Goal: Find specific page/section: Find specific page/section

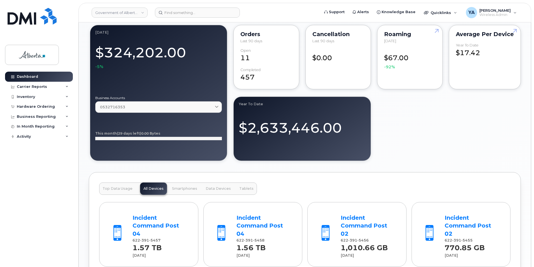
scroll to position [448, 0]
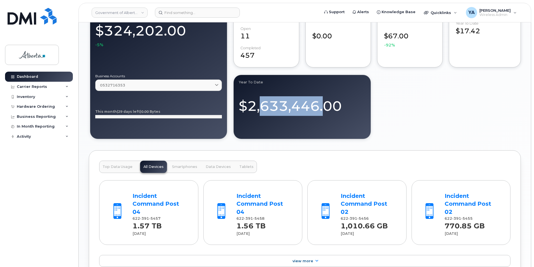
drag, startPoint x: 262, startPoint y: 104, endPoint x: 324, endPoint y: 107, distance: 62.0
click at [324, 107] on div "$2,633,446.00" at bounding box center [302, 103] width 127 height 24
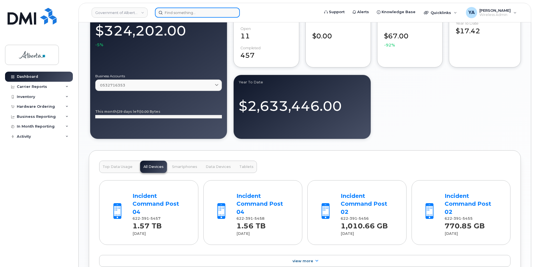
click at [170, 15] on input at bounding box center [197, 13] width 85 height 10
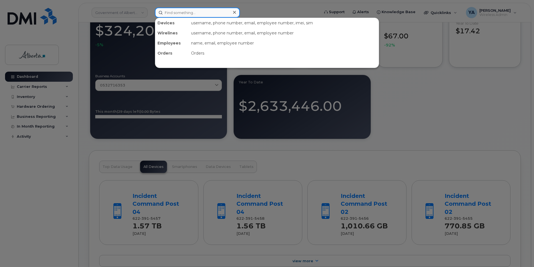
paste input "7802394760"
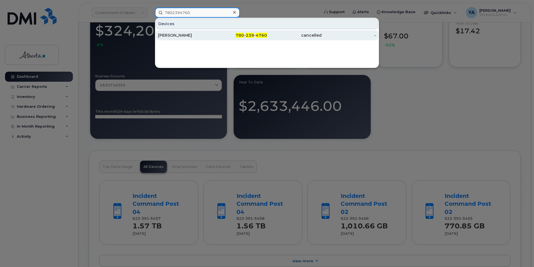
type input "7802394760"
click at [195, 34] on div "Riley Braun" at bounding box center [185, 36] width 55 height 6
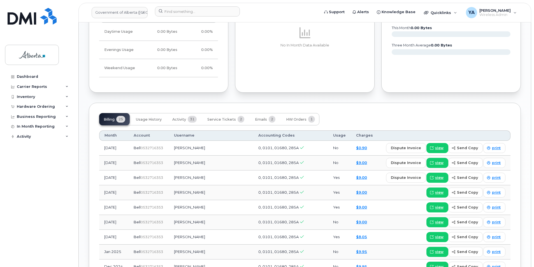
scroll to position [448, 0]
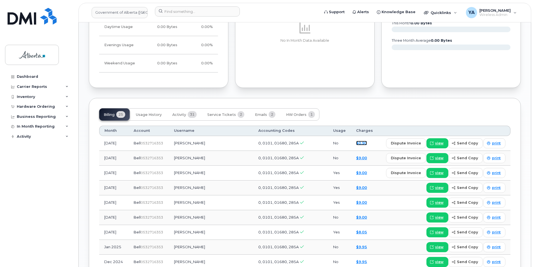
click at [359, 141] on link "$0.90" at bounding box center [361, 143] width 11 height 4
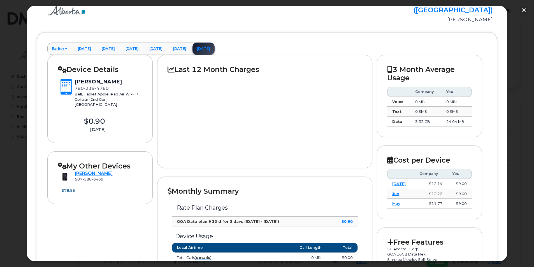
scroll to position [28, 0]
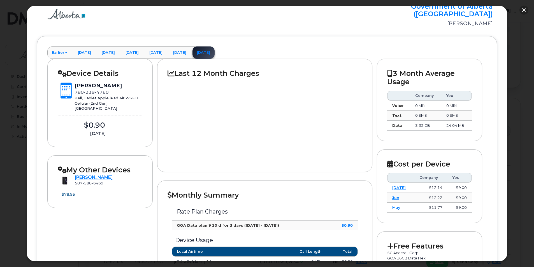
click at [524, 11] on button "button" at bounding box center [524, 10] width 9 height 9
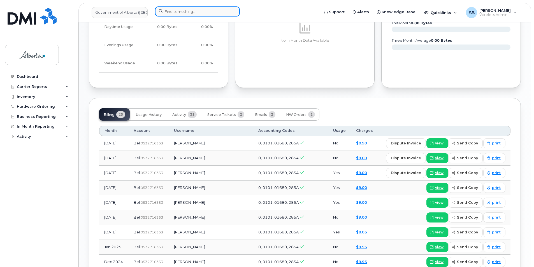
click at [193, 14] on input at bounding box center [197, 11] width 85 height 10
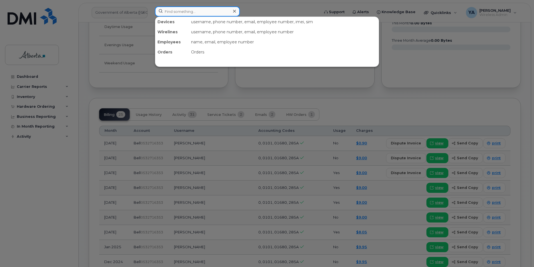
paste input "403-561-9866,"
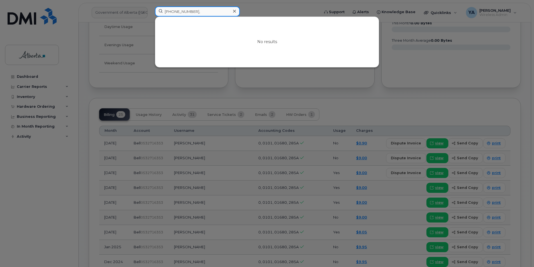
click at [196, 13] on input "403-561-9866," at bounding box center [197, 11] width 85 height 10
paste input "5619866"
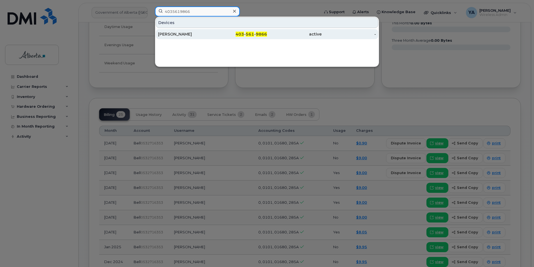
type input "4035619866"
click at [237, 33] on span "403" at bounding box center [240, 34] width 8 height 5
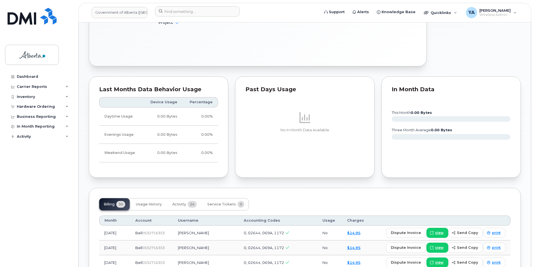
scroll to position [308, 0]
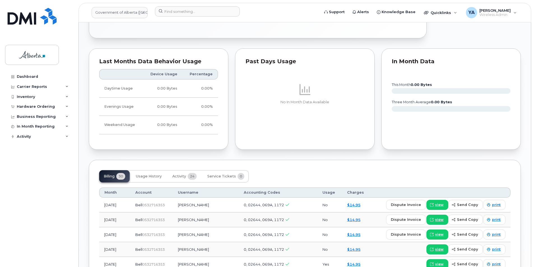
click at [56, 196] on div "Dashboard Carrier Reports Monthly Billing Data Daily Data Pooling Data Behavior…" at bounding box center [39, 165] width 69 height 187
